Goal: Information Seeking & Learning: Learn about a topic

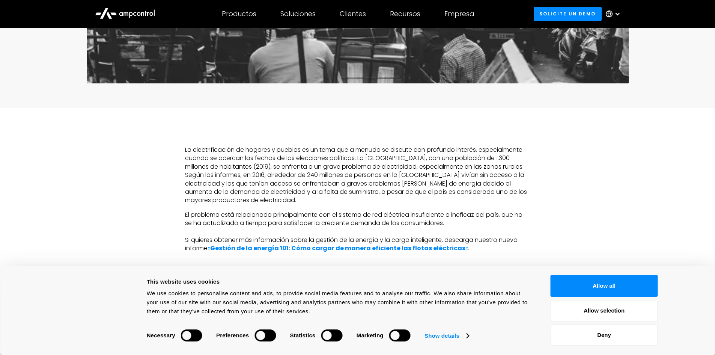
scroll to position [376, 0]
click at [580, 277] on button "Allow all" at bounding box center [604, 286] width 107 height 22
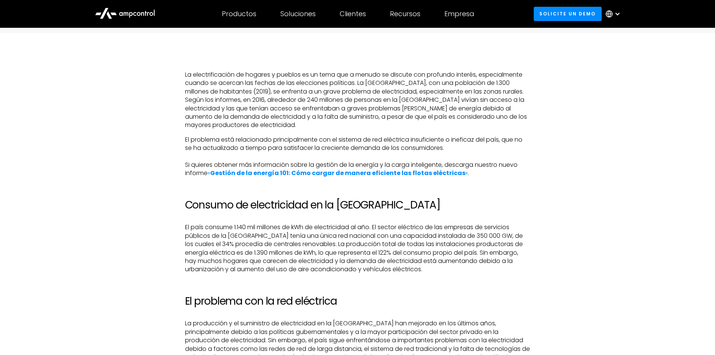
scroll to position [488, 0]
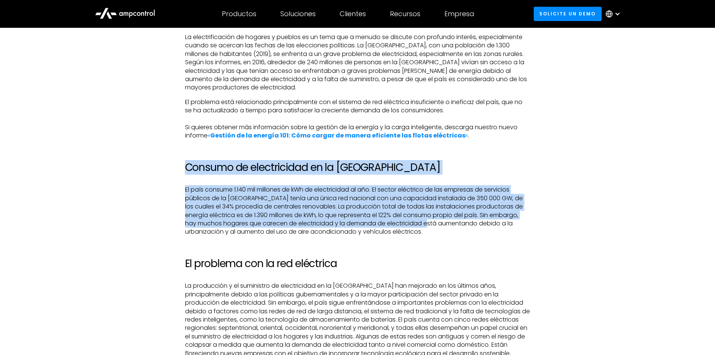
drag, startPoint x: 180, startPoint y: 151, endPoint x: 433, endPoint y: 204, distance: 258.6
click at [433, 204] on p "El país consume 1.140 mil millones de kWh de electricidad al año. El sector elé…" at bounding box center [358, 211] width 346 height 50
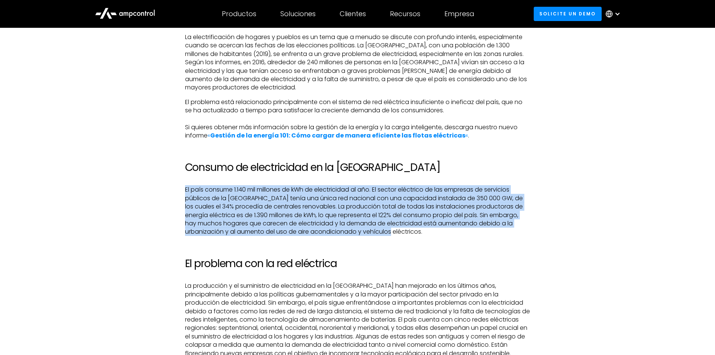
drag, startPoint x: 427, startPoint y: 214, endPoint x: 120, endPoint y: 169, distance: 310.1
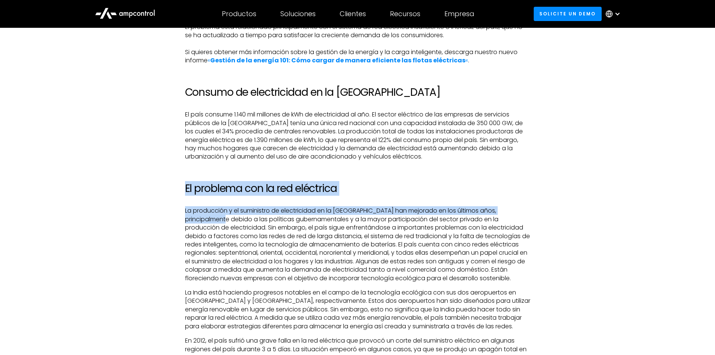
drag, startPoint x: 158, startPoint y: 169, endPoint x: 193, endPoint y: 201, distance: 47.6
click at [193, 207] on p "La producción y el suministro de electricidad en la [GEOGRAPHIC_DATA] han mejor…" at bounding box center [358, 245] width 346 height 76
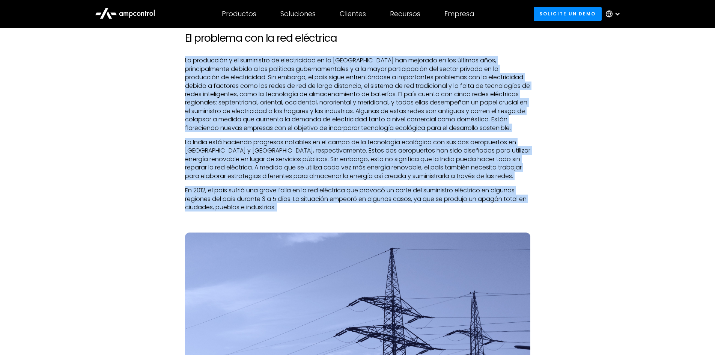
scroll to position [751, 0]
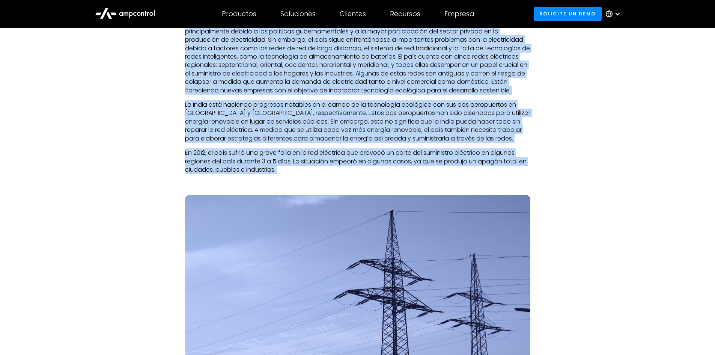
drag, startPoint x: 179, startPoint y: 195, endPoint x: 155, endPoint y: 268, distance: 76.8
click at [155, 268] on div "La electrificación de hogares y pueblos es un tema que a menudo se discute con …" at bounding box center [358, 323] width 541 height 1106
click at [310, 160] on div "La electrificación de hogares y pueblos es un tema que a menudo se discute con …" at bounding box center [358, 315] width 346 height 1091
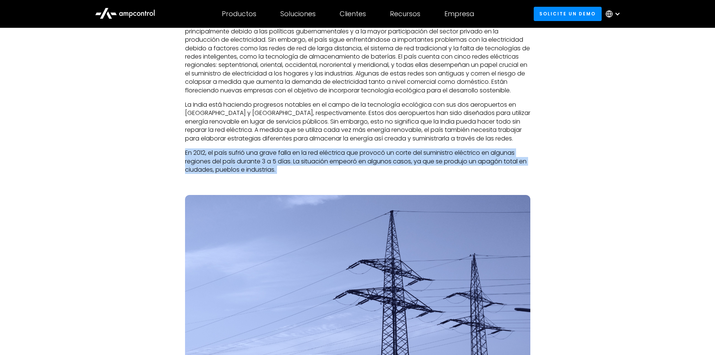
drag, startPoint x: 301, startPoint y: 160, endPoint x: 184, endPoint y: 136, distance: 119.5
click at [184, 136] on div "La electrificación de hogares y pueblos es un tema que a menudo se discute con …" at bounding box center [358, 315] width 361 height 1091
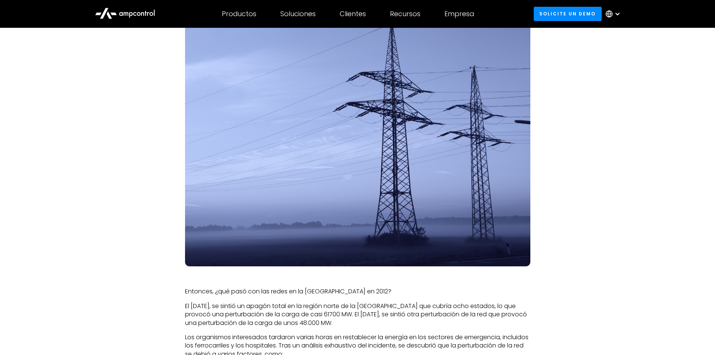
scroll to position [1052, 0]
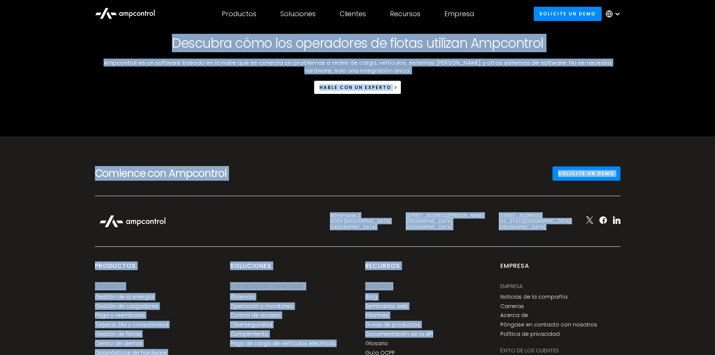
drag, startPoint x: 167, startPoint y: 145, endPoint x: 492, endPoint y: 256, distance: 343.0
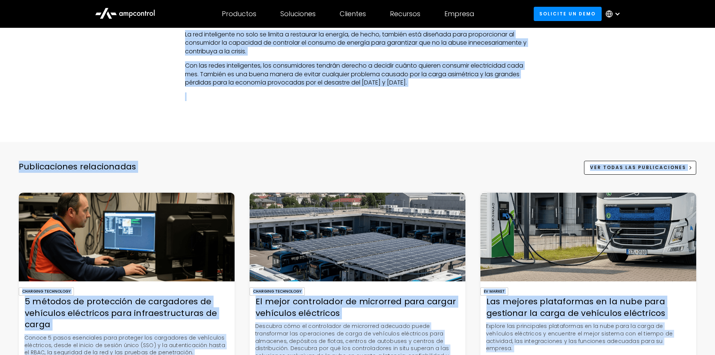
scroll to position [1286, 0]
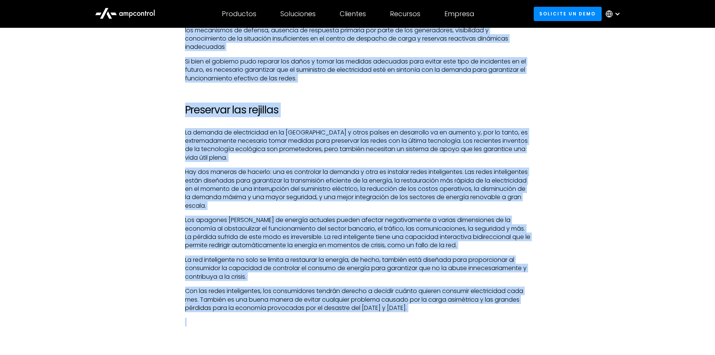
click at [466, 219] on p "Los apagones [PERSON_NAME] de energía actuales pueden afectar negativamente a v…" at bounding box center [358, 233] width 346 height 34
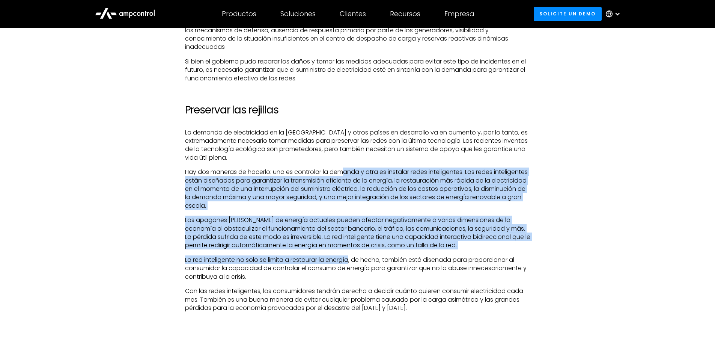
drag, startPoint x: 344, startPoint y: 153, endPoint x: 352, endPoint y: 238, distance: 86.0
click at [351, 256] on p "La red inteligente no solo se limita a restaurar la energía, de hecho, también …" at bounding box center [358, 268] width 346 height 25
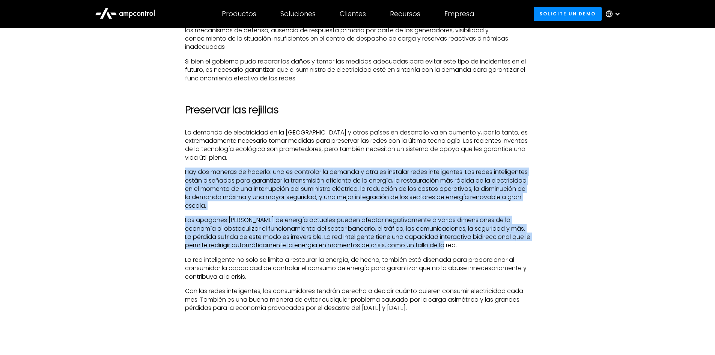
drag, startPoint x: 376, startPoint y: 190, endPoint x: 439, endPoint y: 227, distance: 73.6
click at [439, 227] on p "Los apagones [PERSON_NAME] de energía actuales pueden afectar negativamente a v…" at bounding box center [358, 233] width 346 height 34
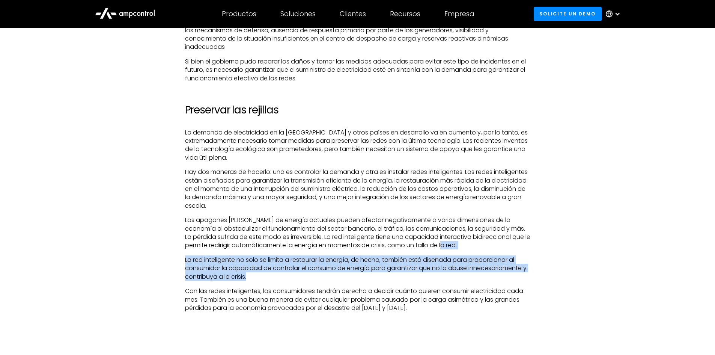
drag, startPoint x: 436, startPoint y: 230, endPoint x: 411, endPoint y: 255, distance: 35.3
click at [411, 256] on p "La red inteligente no solo se limita a restaurar la energía, de hecho, también …" at bounding box center [358, 268] width 346 height 25
drag, startPoint x: 411, startPoint y: 255, endPoint x: 458, endPoint y: 287, distance: 56.2
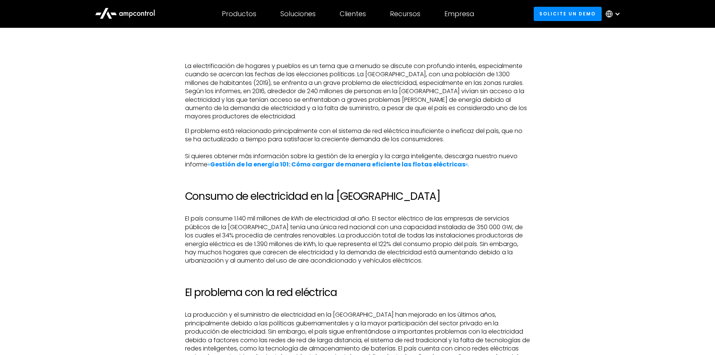
scroll to position [234, 0]
